Goal: Find specific fact: Find specific fact

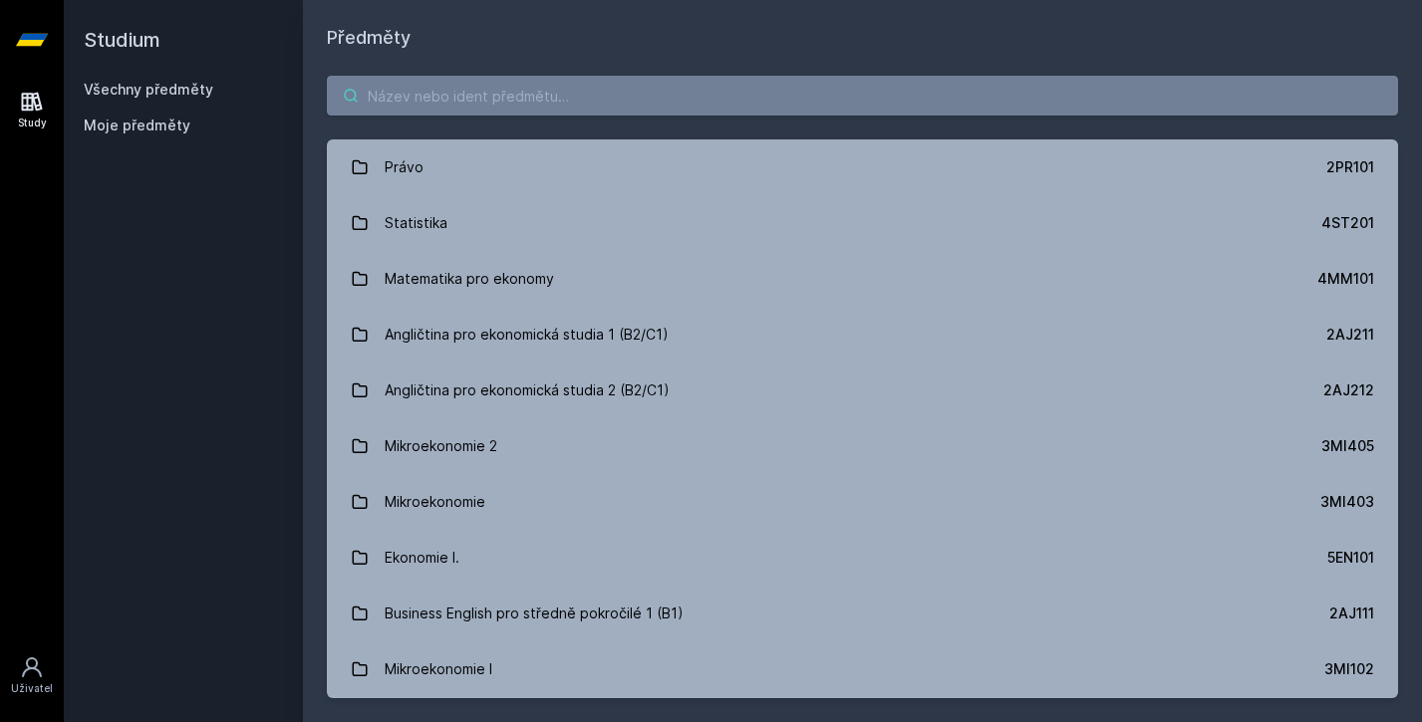
click at [644, 81] on input "search" at bounding box center [862, 96] width 1071 height 40
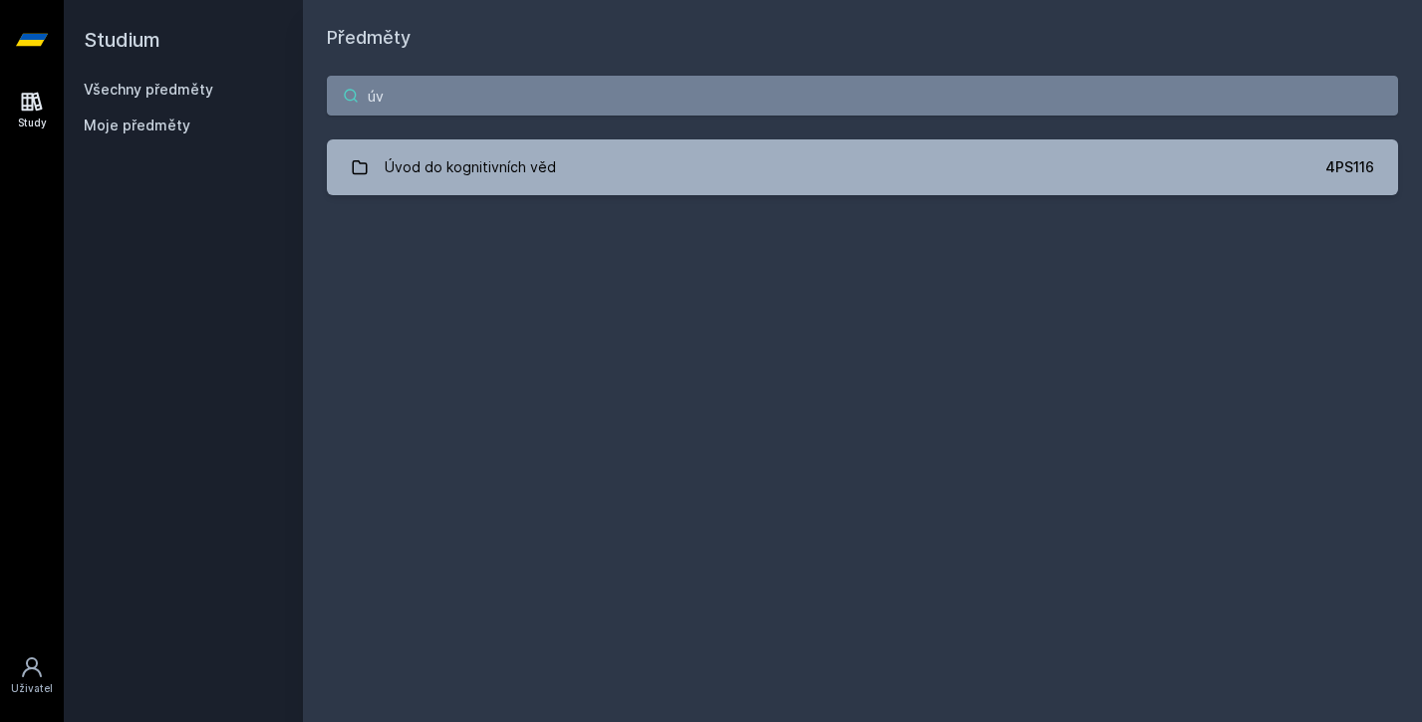
type input "ú"
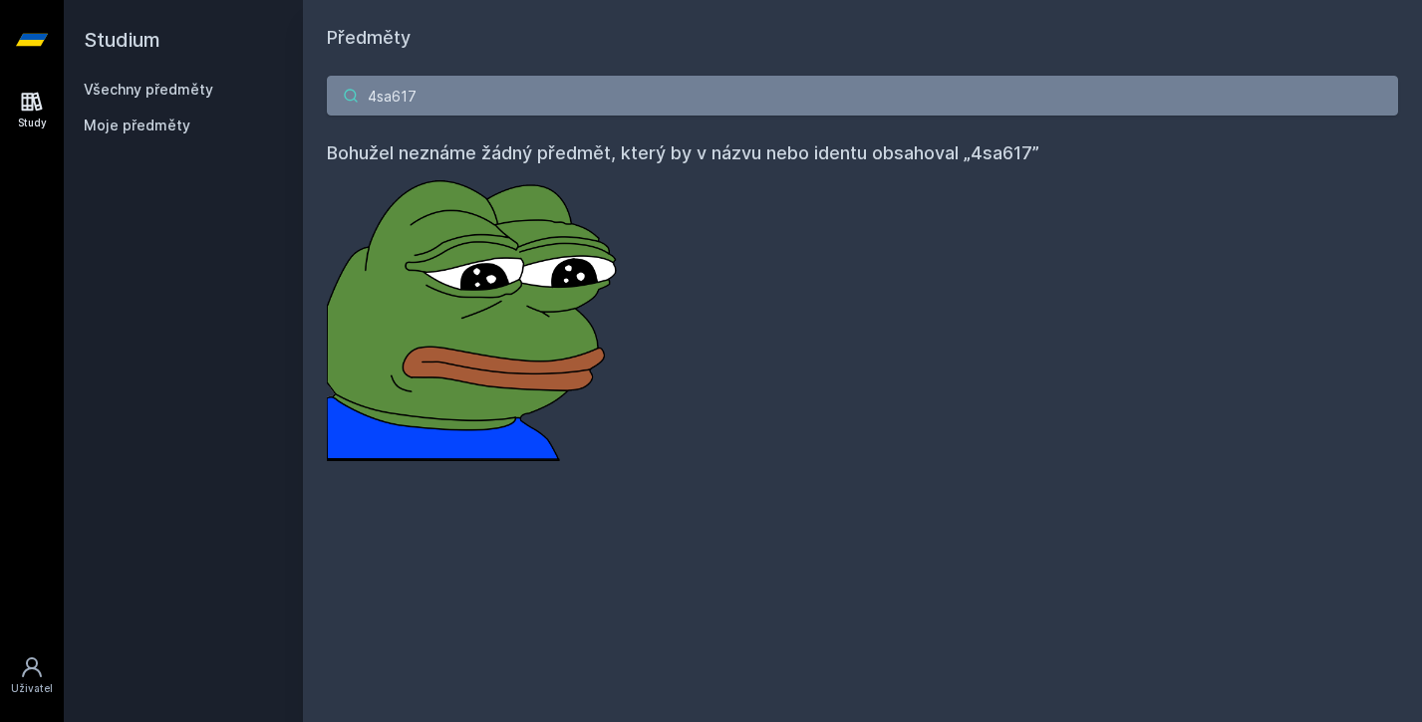
type input "4sa617"
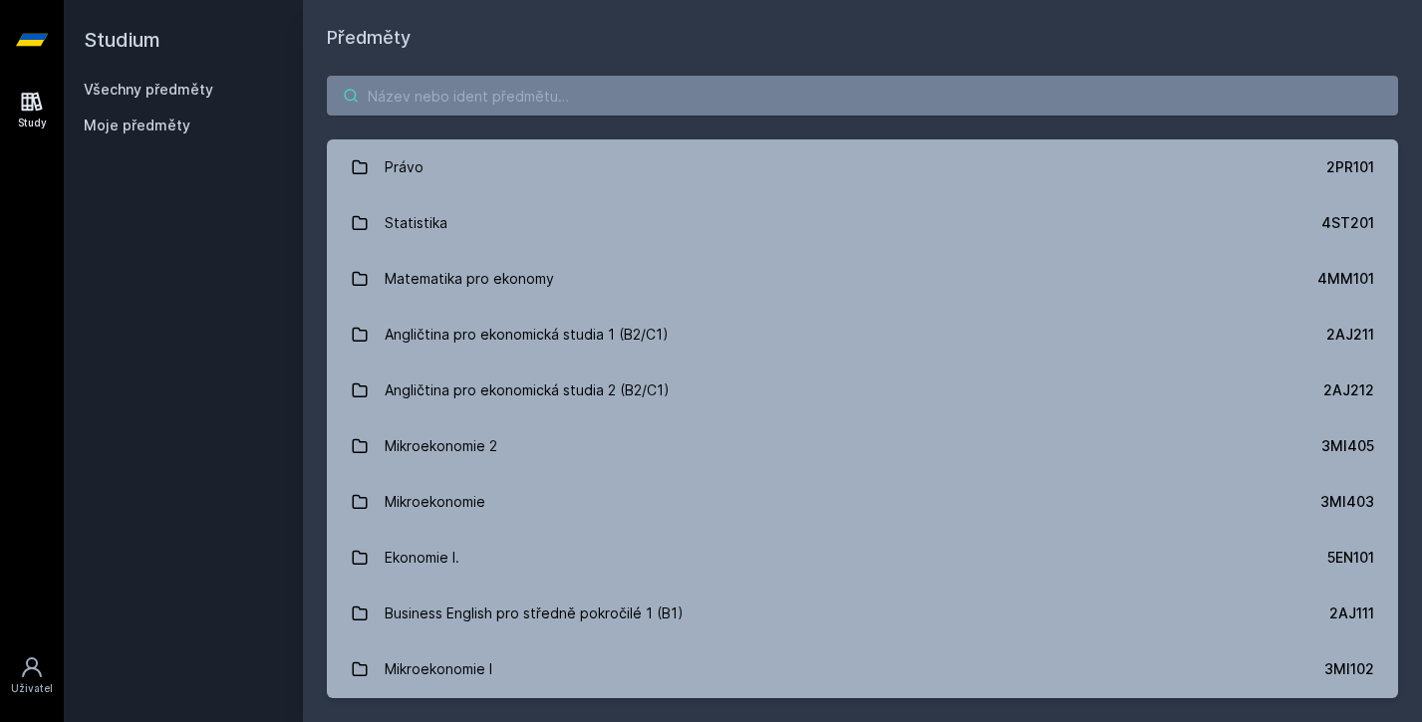
click at [656, 90] on input "search" at bounding box center [862, 96] width 1071 height 40
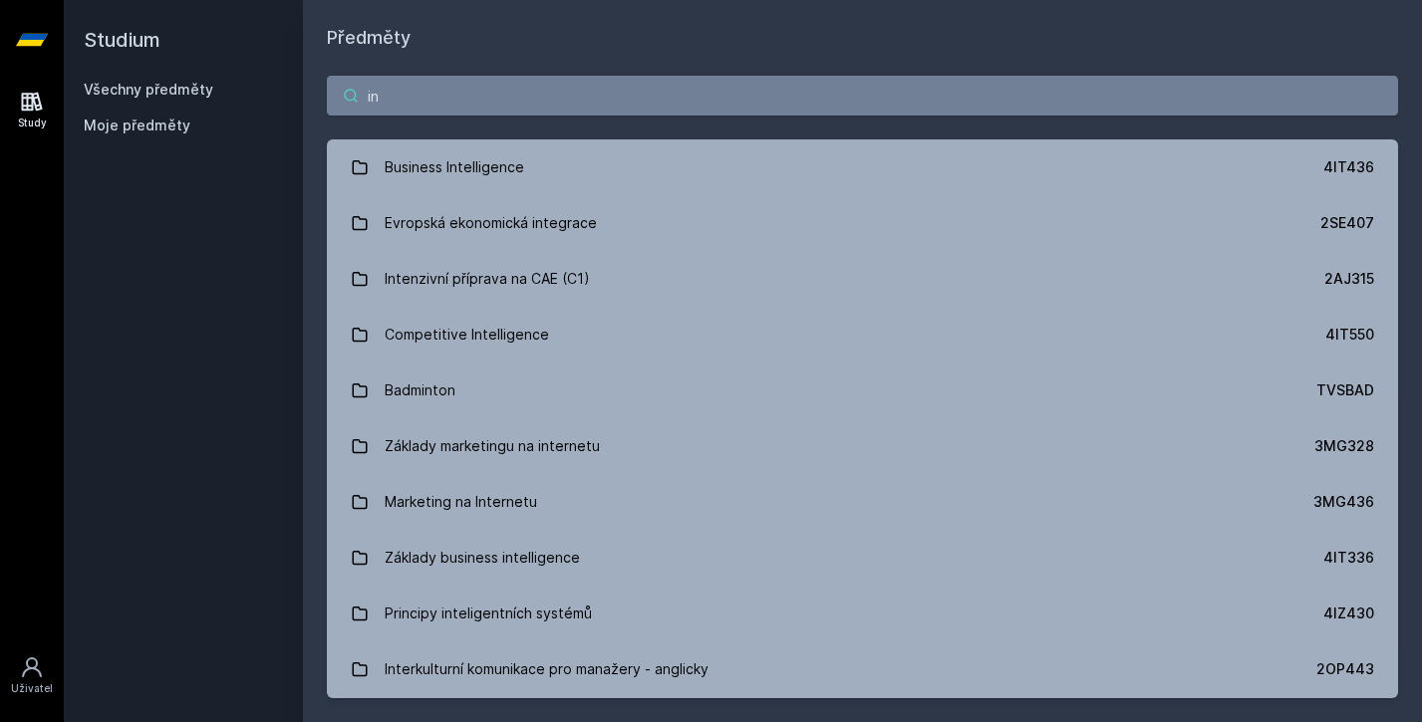
type input "i"
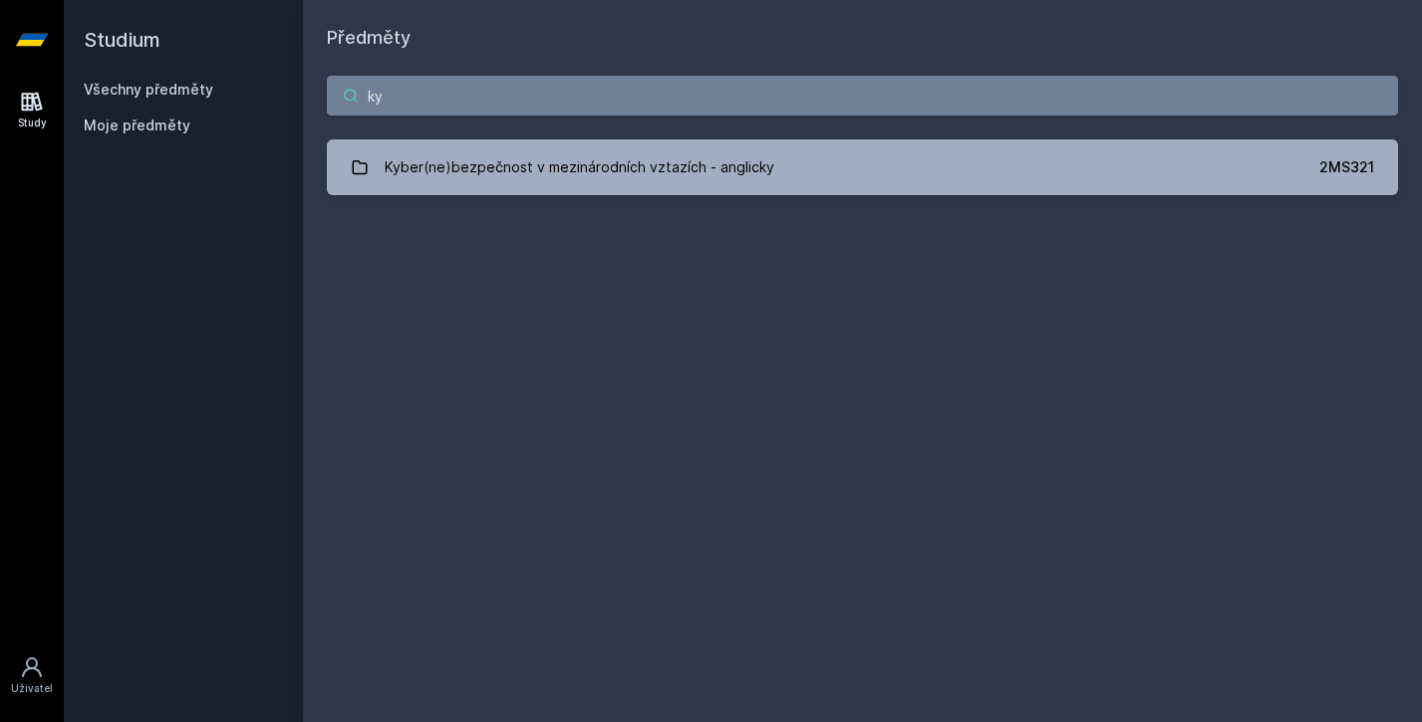
type input "k"
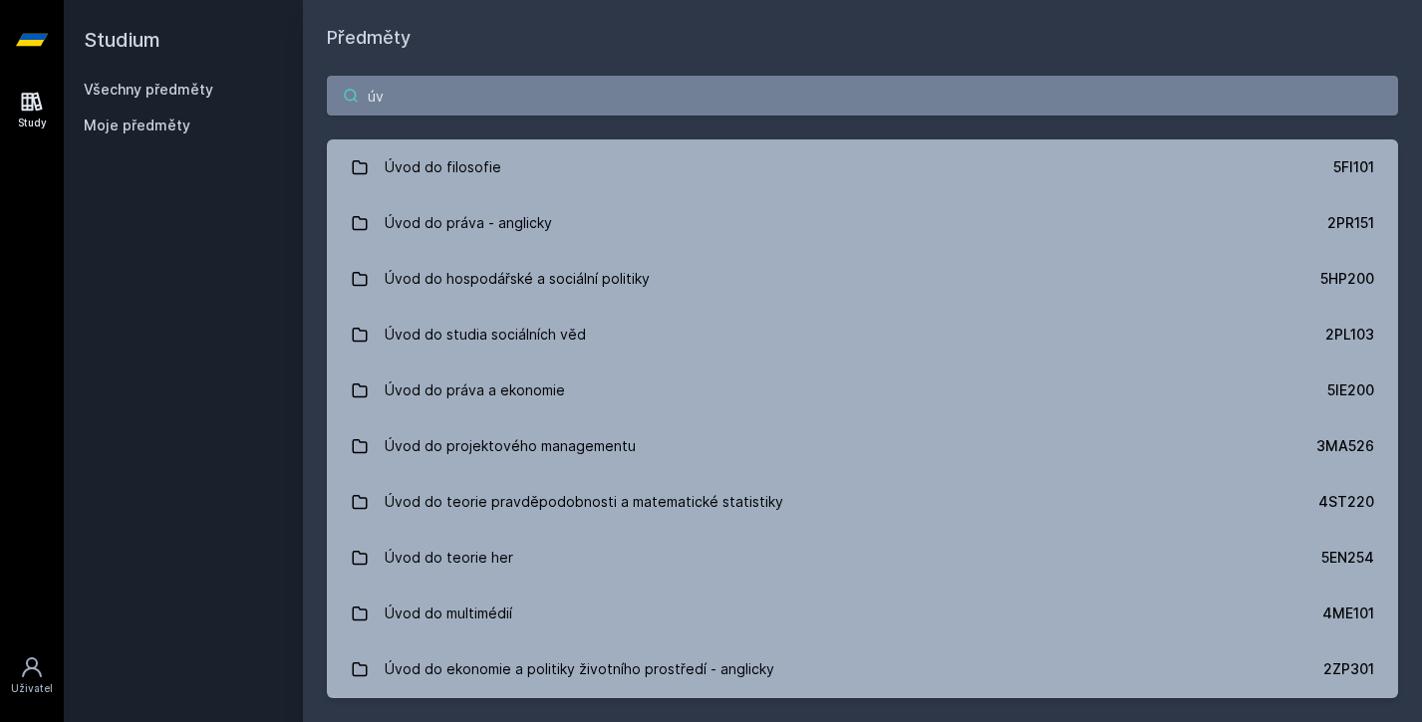
type input "ú"
